Goal: Task Accomplishment & Management: Use online tool/utility

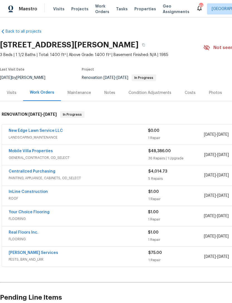
click at [54, 10] on span "Visits" at bounding box center [58, 9] width 11 height 6
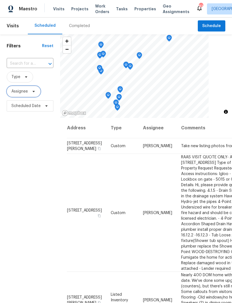
click at [22, 93] on span "Assignee" at bounding box center [19, 92] width 16 height 6
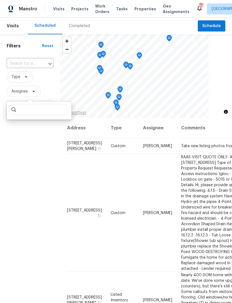
click at [39, 160] on div "Filters Reset ​ Type Assignee Scheduled Date" at bounding box center [30, 197] width 60 height 326
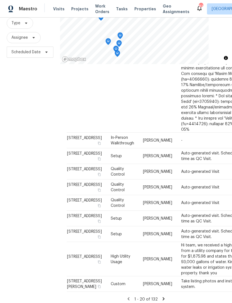
scroll to position [646, 0]
click at [162, 296] on icon at bounding box center [163, 298] width 5 height 5
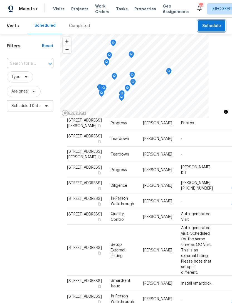
click at [212, 25] on span "Schedule" at bounding box center [212, 26] width 19 height 7
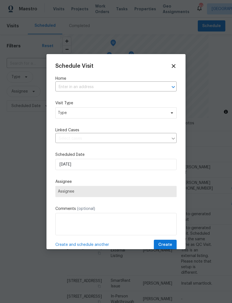
click at [64, 89] on input "text" at bounding box center [108, 87] width 106 height 9
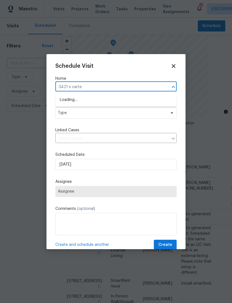
type input "3421 s carter"
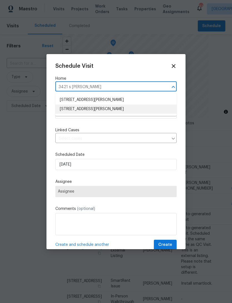
click at [77, 111] on li "3421 S Carter St Apt C, Tampa, FL 33629" at bounding box center [115, 108] width 121 height 9
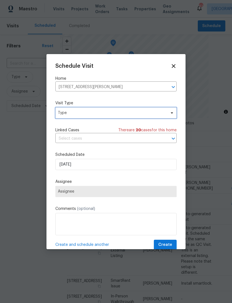
click at [69, 115] on span "Type" at bounding box center [112, 113] width 108 height 6
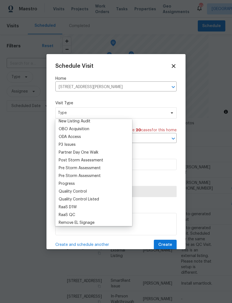
scroll to position [315, 0]
click at [63, 184] on div "Progress" at bounding box center [67, 184] width 16 height 6
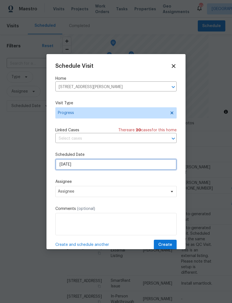
click at [67, 168] on input "8/24/2025" at bounding box center [115, 164] width 121 height 11
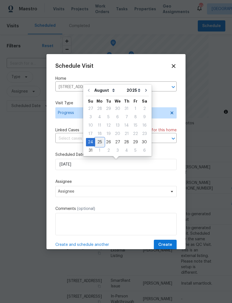
click at [100, 140] on div "25" at bounding box center [99, 142] width 9 height 8
type input "8/25/2025"
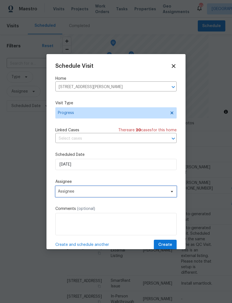
click at [67, 194] on span "Assignee" at bounding box center [112, 191] width 109 height 4
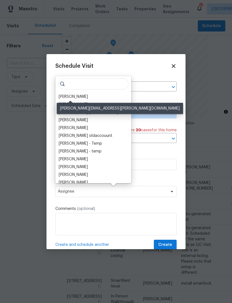
click at [68, 98] on div "[PERSON_NAME]" at bounding box center [73, 97] width 29 height 6
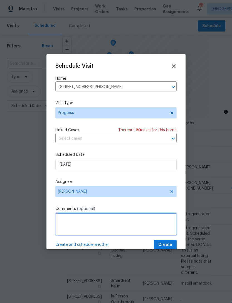
click at [79, 226] on textarea at bounding box center [115, 224] width 121 height 22
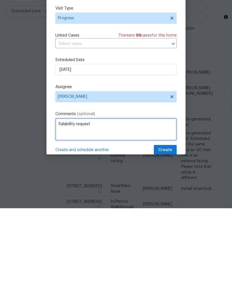
type textarea "Salability request"
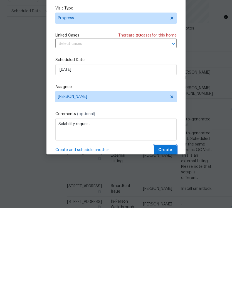
click at [164, 241] on span "Create" at bounding box center [166, 244] width 14 height 7
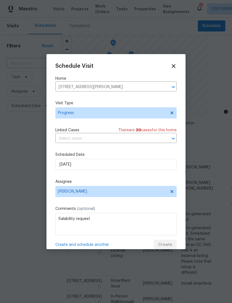
scroll to position [0, 0]
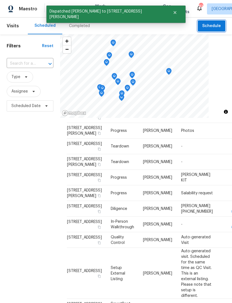
click at [203, 21] on button "Schedule" at bounding box center [212, 25] width 28 height 11
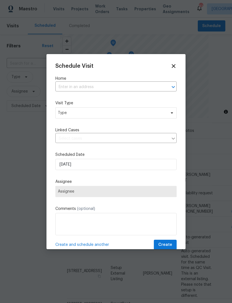
click at [70, 85] on input "text" at bounding box center [108, 87] width 106 height 9
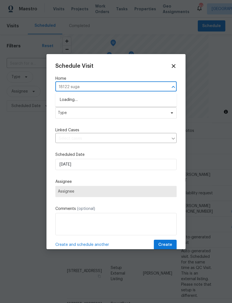
type input "18122 sugar"
click at [77, 102] on li "18122 Sugar Brooke Dr, Tampa, FL 33647" at bounding box center [115, 99] width 121 height 9
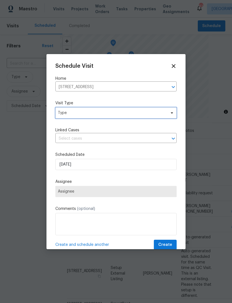
click at [67, 114] on span "Type" at bounding box center [112, 113] width 108 height 6
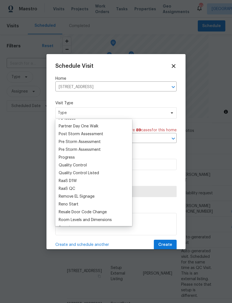
scroll to position [349, 0]
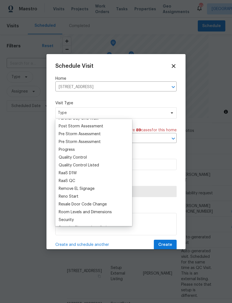
click at [63, 149] on div "Progress" at bounding box center [67, 150] width 16 height 6
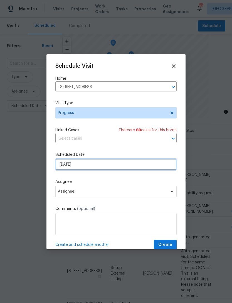
click at [67, 166] on input "8/24/2025" at bounding box center [115, 164] width 121 height 11
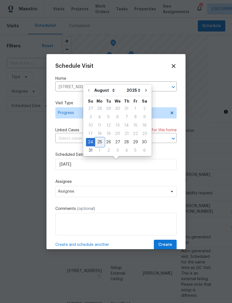
click at [99, 143] on div "25" at bounding box center [99, 142] width 9 height 8
type input "8/25/2025"
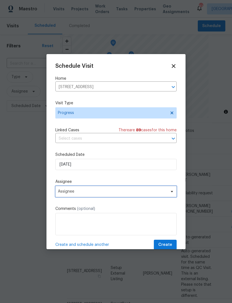
click at [64, 194] on span "Assignee" at bounding box center [112, 191] width 109 height 4
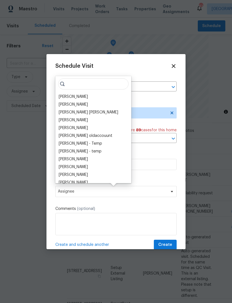
click at [68, 99] on div "[PERSON_NAME]" at bounding box center [73, 97] width 29 height 6
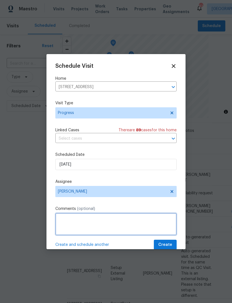
click at [77, 217] on textarea at bounding box center [115, 224] width 121 height 22
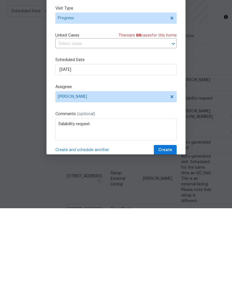
click at [118, 206] on label "Comments (optional)" at bounding box center [115, 209] width 121 height 6
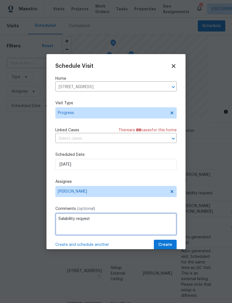
click at [96, 226] on textarea "Salability reqyest" at bounding box center [115, 224] width 121 height 22
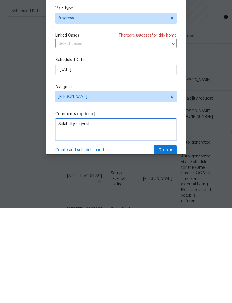
click at [82, 213] on textarea "Salability reqyest" at bounding box center [115, 224] width 121 height 22
click at [79, 213] on textarea "Salability reqyest" at bounding box center [115, 224] width 121 height 22
type textarea "Salability request"
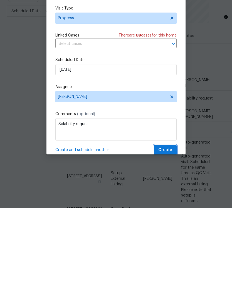
click at [167, 241] on span "Create" at bounding box center [166, 244] width 14 height 7
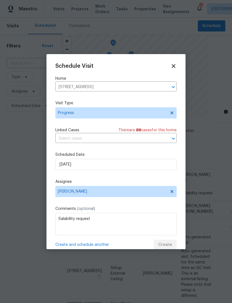
scroll to position [0, 0]
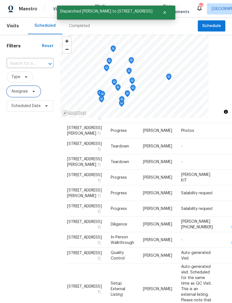
click at [20, 97] on span "Assignee" at bounding box center [24, 91] width 34 height 11
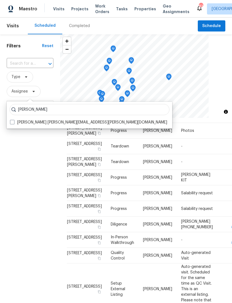
type input "Bobby fortin"
click at [12, 124] on label "Bobby Fortin robert.fortin@opendoor.com" at bounding box center [88, 123] width 157 height 6
click at [12, 123] on input "Bobby Fortin robert.fortin@opendoor.com" at bounding box center [12, 122] width 4 height 4
checkbox input "true"
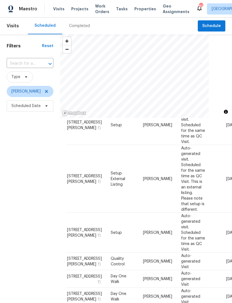
scroll to position [232, 0]
